Goal: Task Accomplishment & Management: Manage account settings

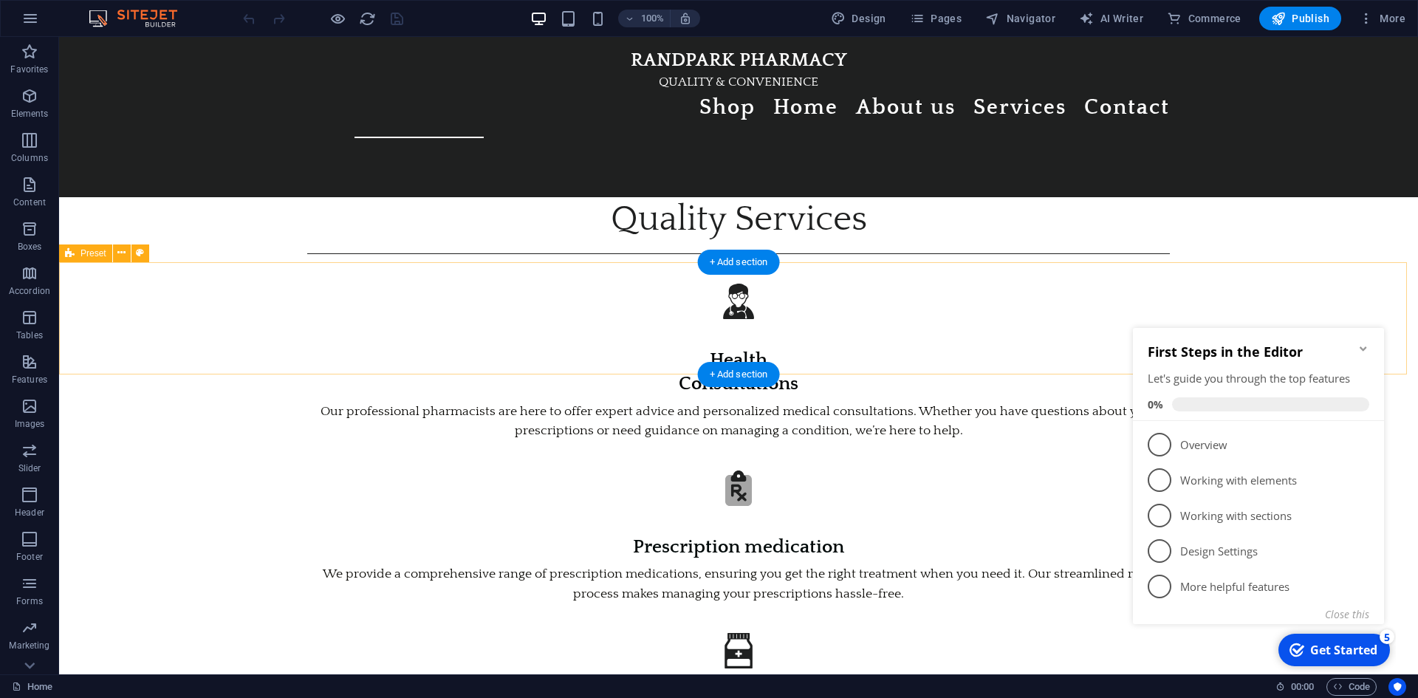
scroll to position [1177, 0]
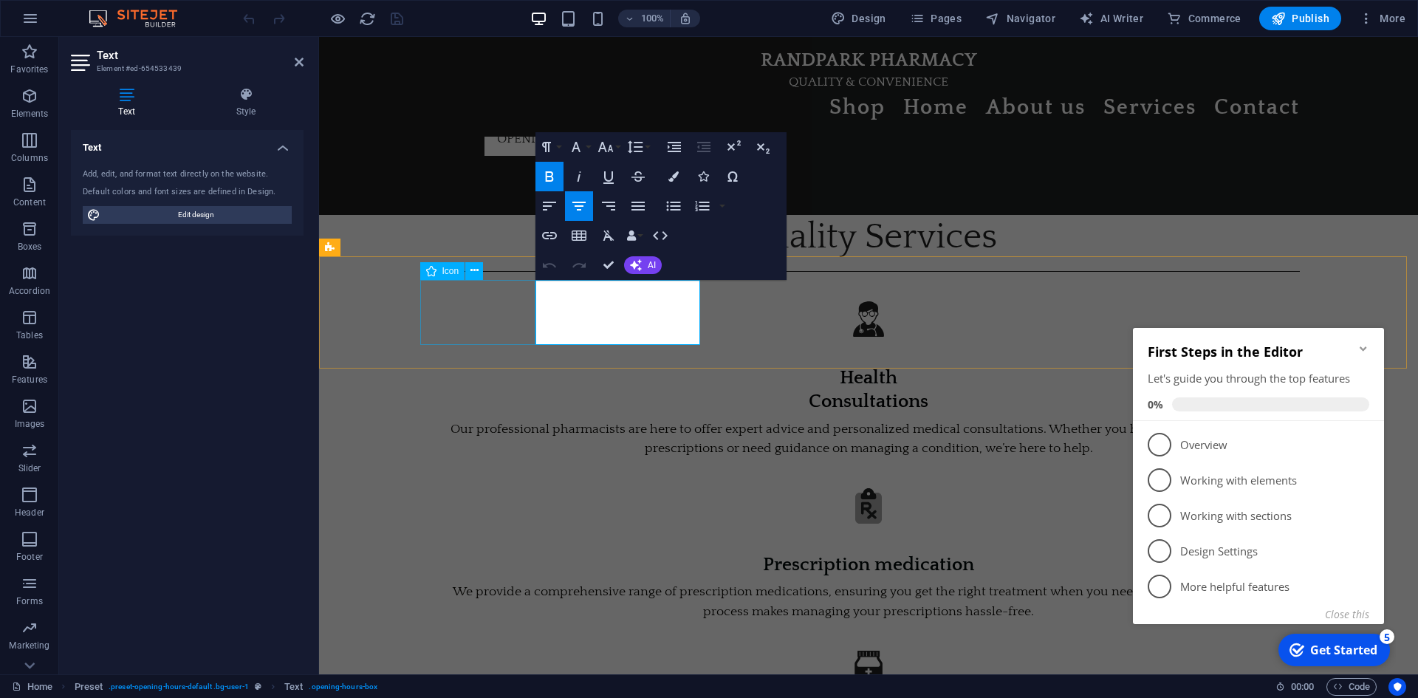
scroll to position [1203, 0]
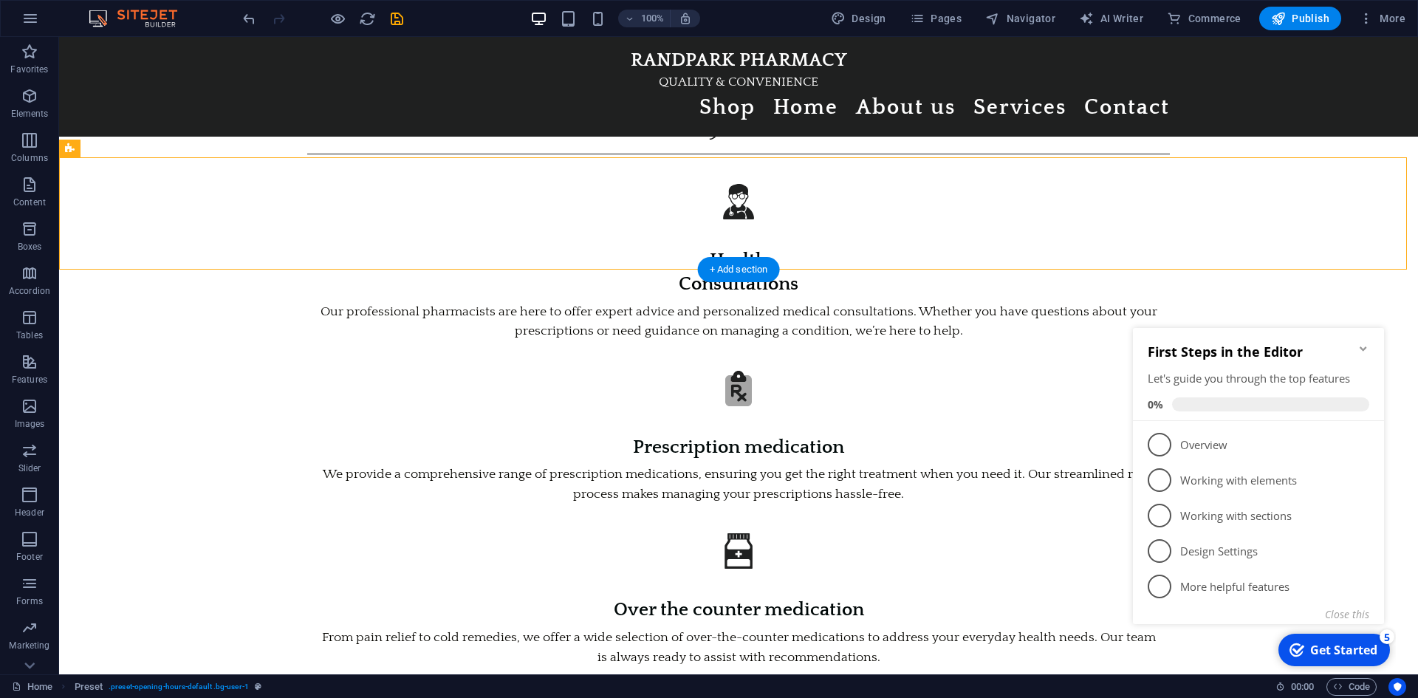
scroll to position [1303, 0]
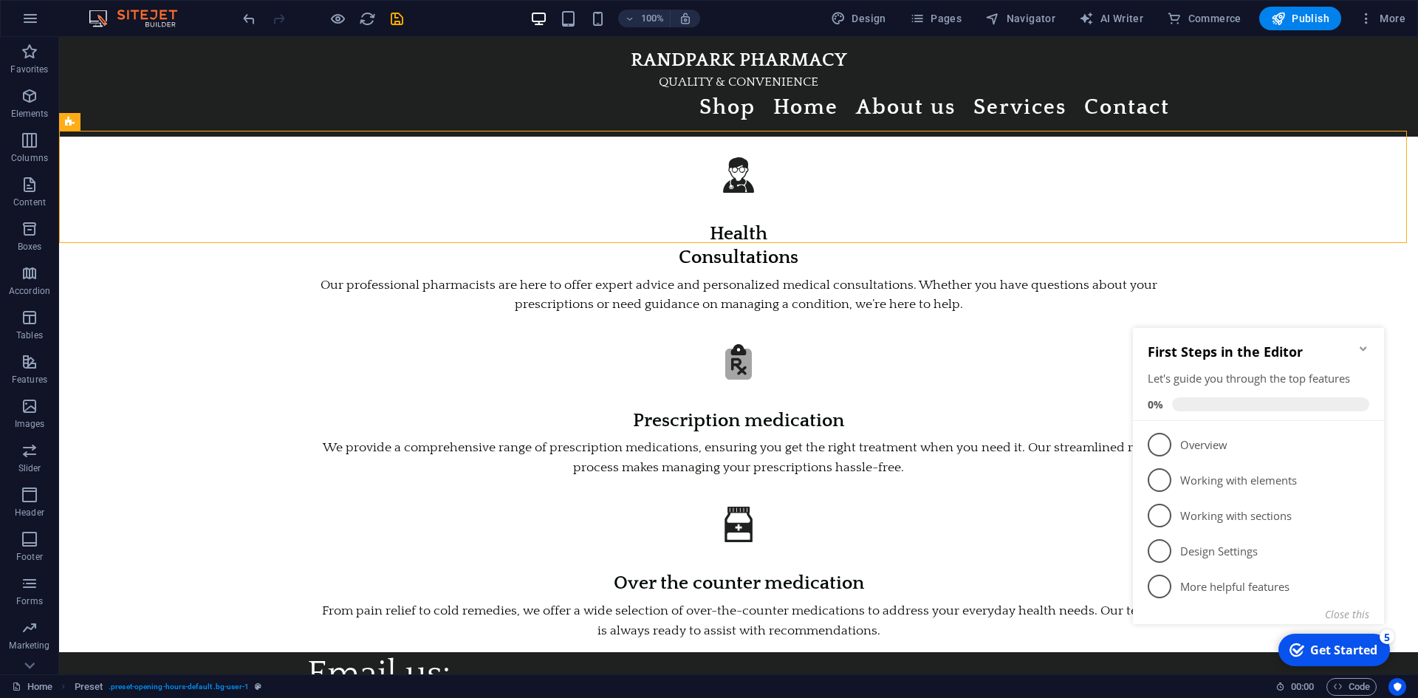
click at [1364, 349] on icon "Minimize checklist" at bounding box center [1363, 348] width 7 height 4
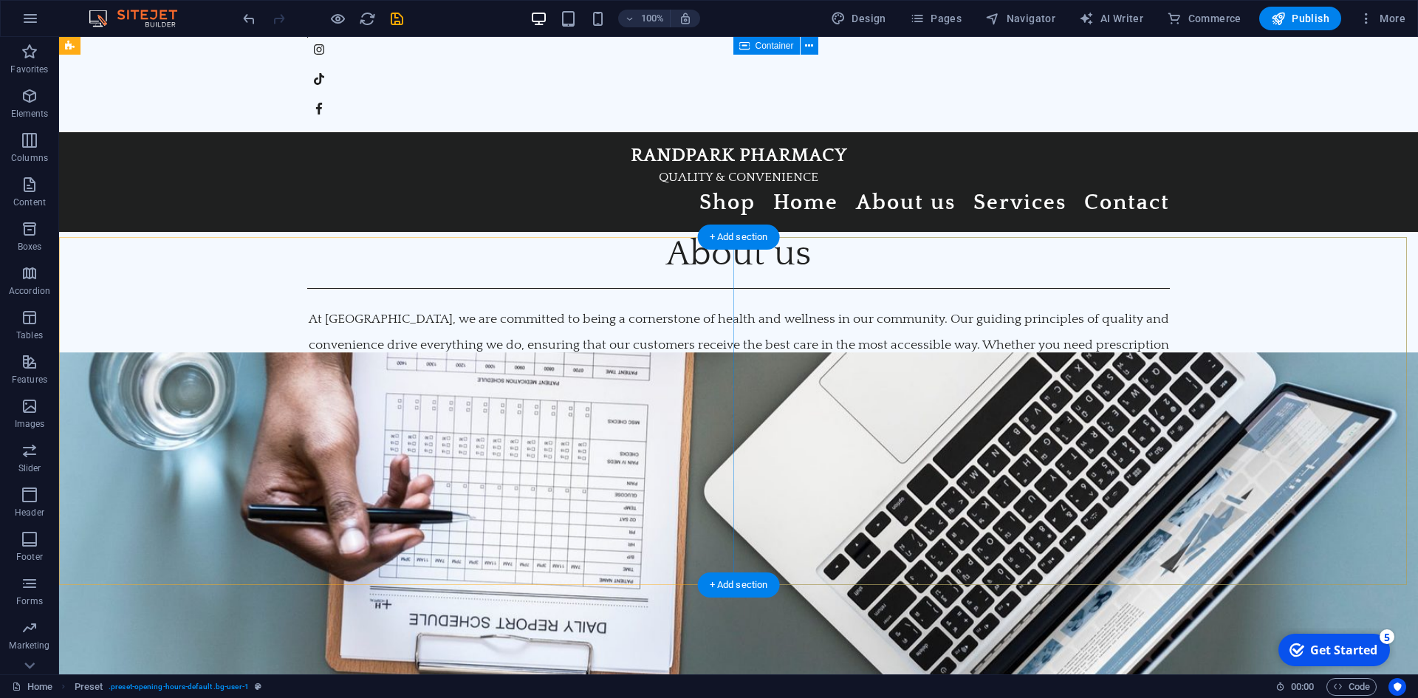
scroll to position [0, 0]
